Goal: Communication & Community: Ask a question

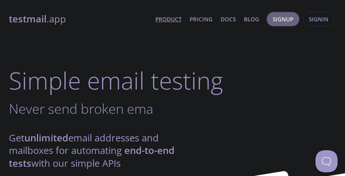
click at [292, 20] on span "Signup" at bounding box center [283, 19] width 21 height 10
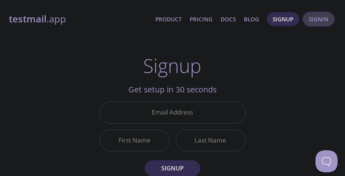
click at [316, 21] on span "Signin" at bounding box center [319, 19] width 20 height 10
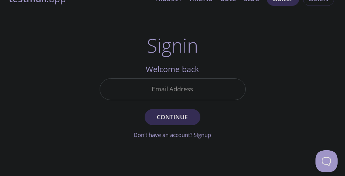
scroll to position [20, 0]
click at [217, 95] on input "Email Address" at bounding box center [172, 89] width 145 height 21
type input "[EMAIL_ADDRESS][DOMAIN_NAME]"
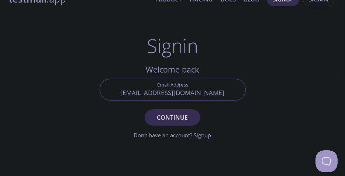
click at [145, 110] on button "Continue" at bounding box center [172, 118] width 55 height 16
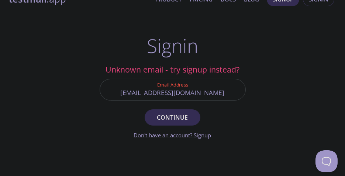
click at [197, 138] on link "Don't have an account? Signup" at bounding box center [172, 135] width 77 height 7
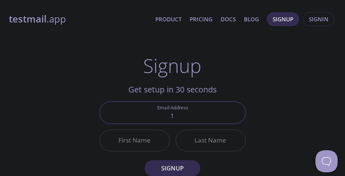
type input "[EMAIL_ADDRESS][DOMAIN_NAME]"
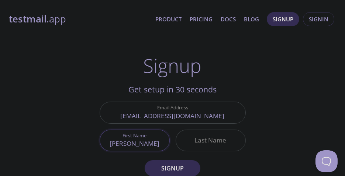
type input "[PERSON_NAME]"
type input "krishna"
click at [145, 160] on button "Signup" at bounding box center [172, 168] width 55 height 16
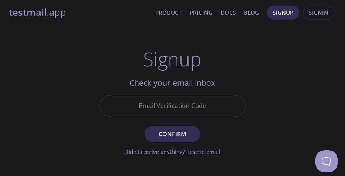
scroll to position [6, 0]
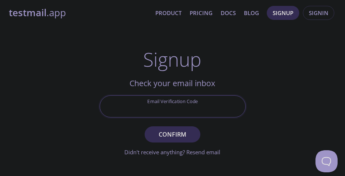
click at [207, 108] on input "Email Verification Code" at bounding box center [172, 106] width 145 height 21
type input "4qnrscg"
click at [145, 127] on button "Confirm" at bounding box center [172, 135] width 55 height 16
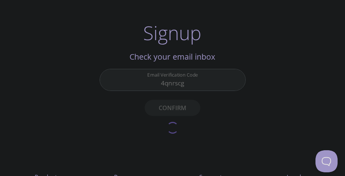
scroll to position [32, 0]
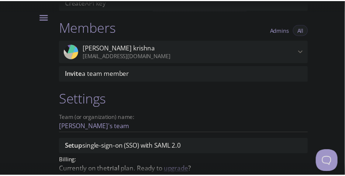
scroll to position [341, 0]
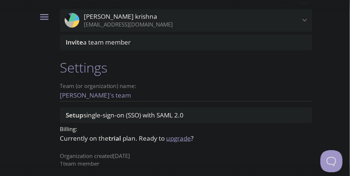
click at [184, 142] on link "upgrade" at bounding box center [178, 138] width 25 height 8
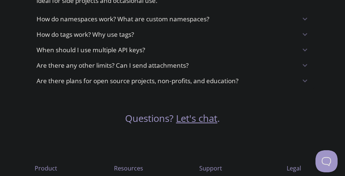
scroll to position [887, 0]
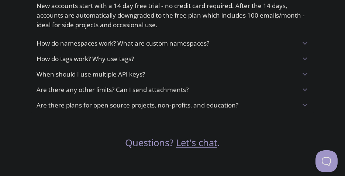
click at [189, 113] on div "Are there plans for open source projects, non-profits, and education?" at bounding box center [172, 105] width 283 height 15
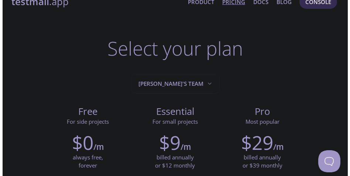
scroll to position [0, 0]
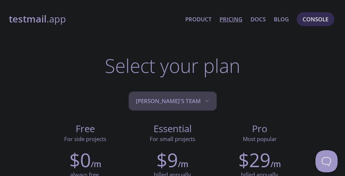
click at [203, 102] on icon "Nikil's team" at bounding box center [206, 100] width 7 height 7
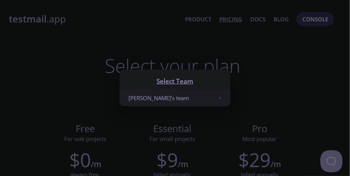
click at [214, 107] on div "Select Team Nikil's team" at bounding box center [175, 88] width 350 height 176
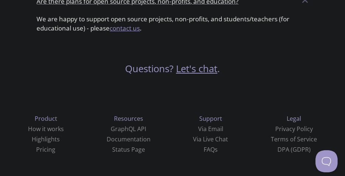
scroll to position [981, 0]
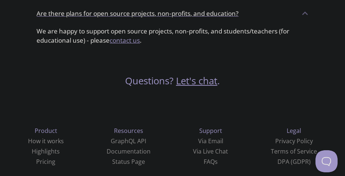
click at [187, 87] on link "Let's chat" at bounding box center [196, 81] width 41 height 13
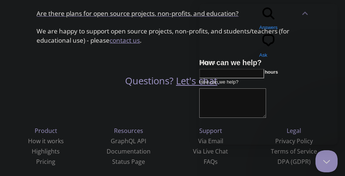
scroll to position [1003, 0]
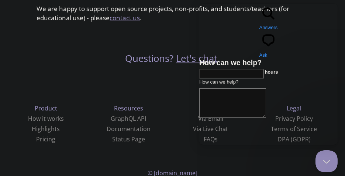
click at [264, 69] on input "Subject" at bounding box center [231, 74] width 65 height 10
type input "Essential plan for student"
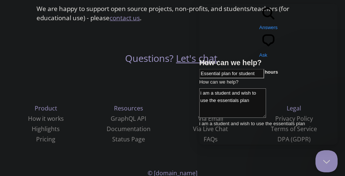
type textarea "i am a student and wish to use the essentials plan"
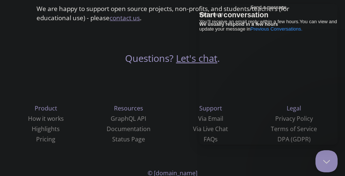
click at [176, 65] on div "Questions? Let's chat ." at bounding box center [172, 47] width 95 height 36
click at [327, 160] on button "Close Beacon popover" at bounding box center [325, 160] width 22 height 22
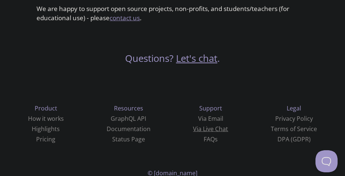
click at [193, 133] on link "Via Live Chat" at bounding box center [210, 129] width 35 height 8
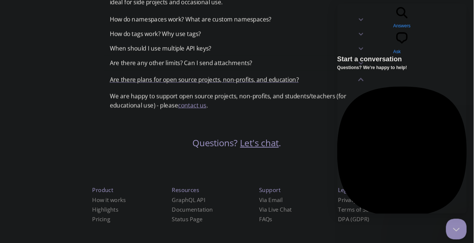
scroll to position [713, 0]
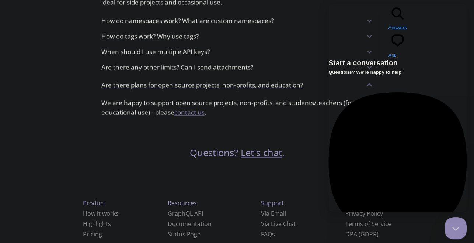
click at [345, 18] on span "search-medium" at bounding box center [398, 21] width 18 height 6
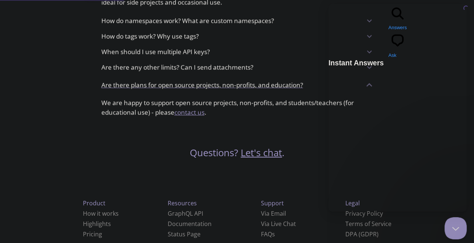
click at [345, 45] on span "chat-square" at bounding box center [398, 48] width 18 height 6
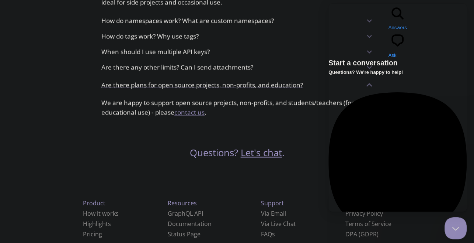
click at [345, 25] on span "Answers" at bounding box center [398, 28] width 18 height 6
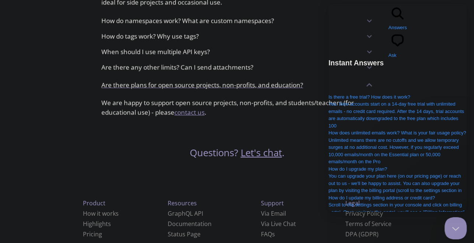
click at [345, 52] on span "Ask" at bounding box center [393, 55] width 8 height 6
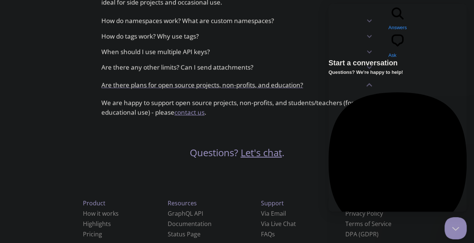
click at [345, 59] on div "Start a conversation Questions? We're happy to help!" at bounding box center [398, 67] width 138 height 16
click at [345, 176] on div "Email" at bounding box center [398, 246] width 138 height 7
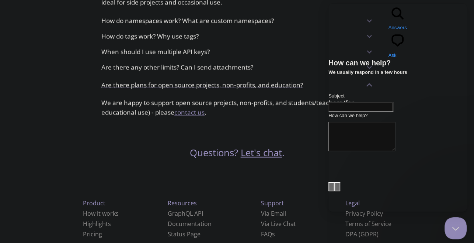
click at [345, 28] on span "Go back" at bounding box center [389, 31] width 0 height 6
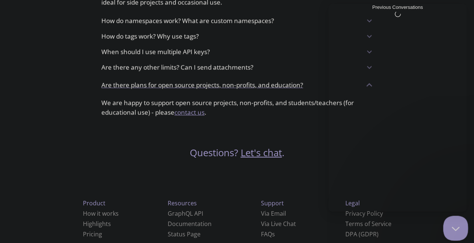
click at [345, 176] on button "Close Beacon popover" at bounding box center [454, 226] width 22 height 22
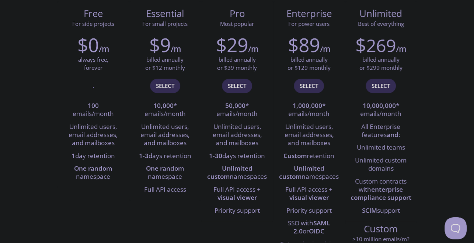
scroll to position [116, 0]
